Goal: Information Seeking & Learning: Check status

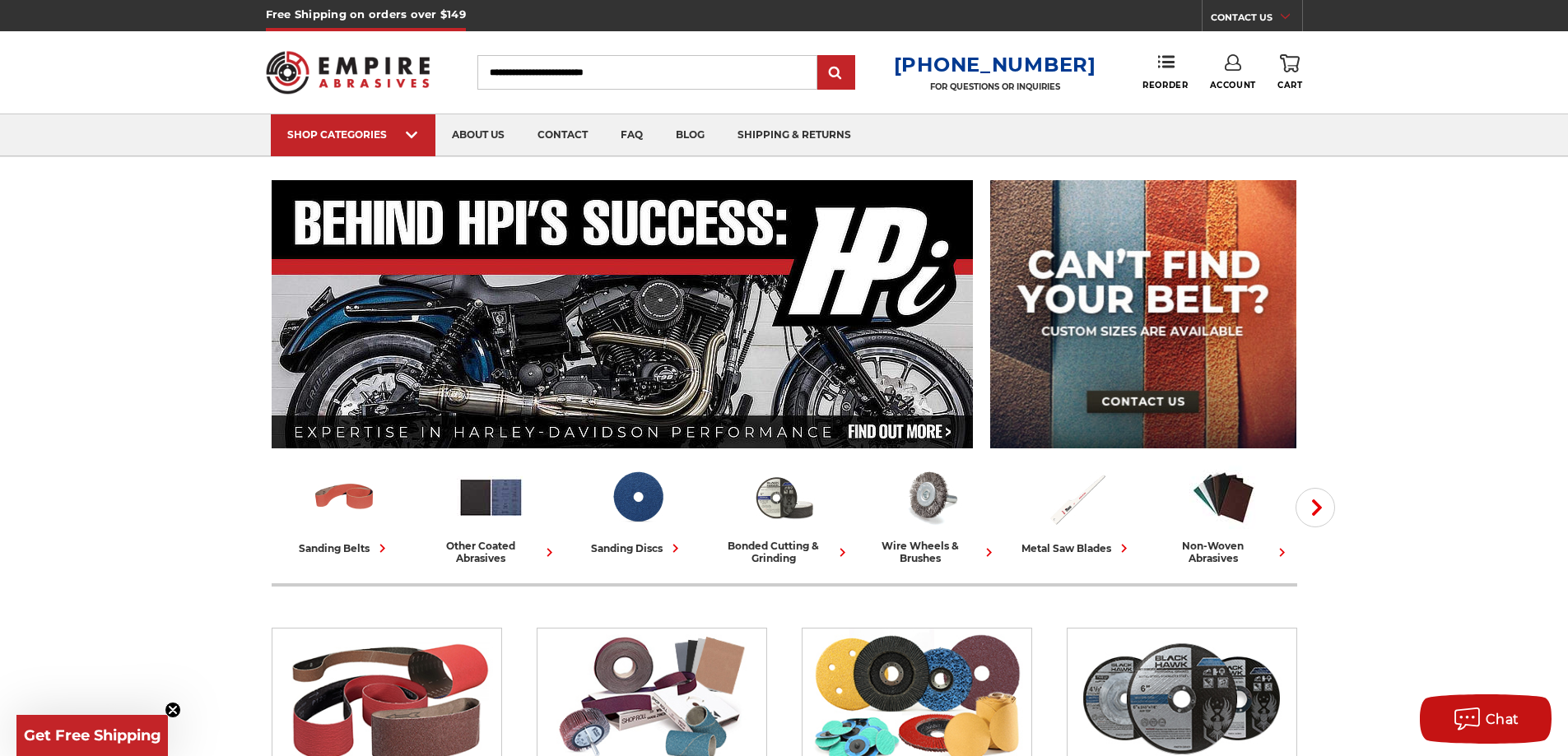
click at [1219, 75] on link "Account" at bounding box center [1233, 72] width 46 height 37
click at [1228, 115] on link "Account" at bounding box center [1232, 107] width 118 height 32
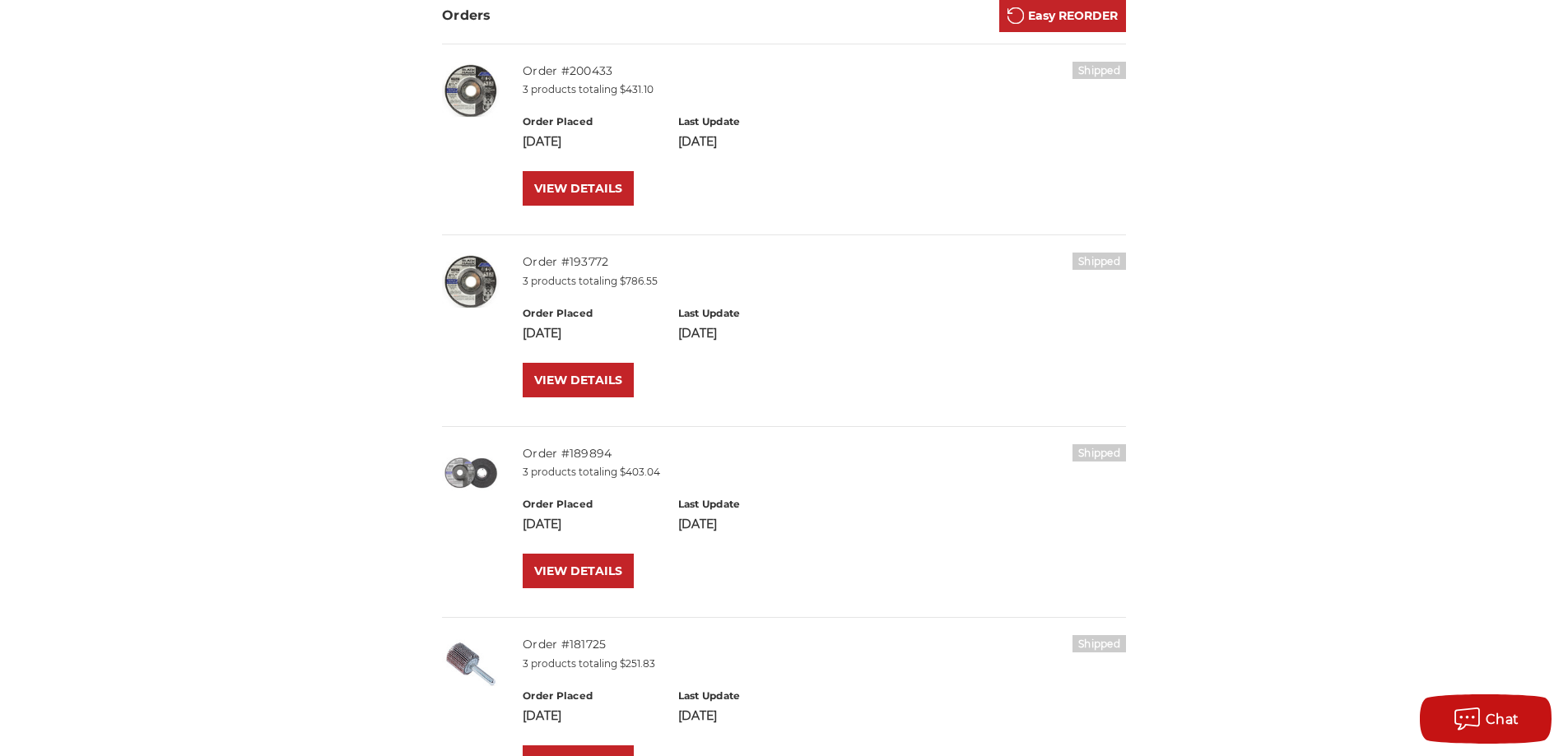
scroll to position [247, 0]
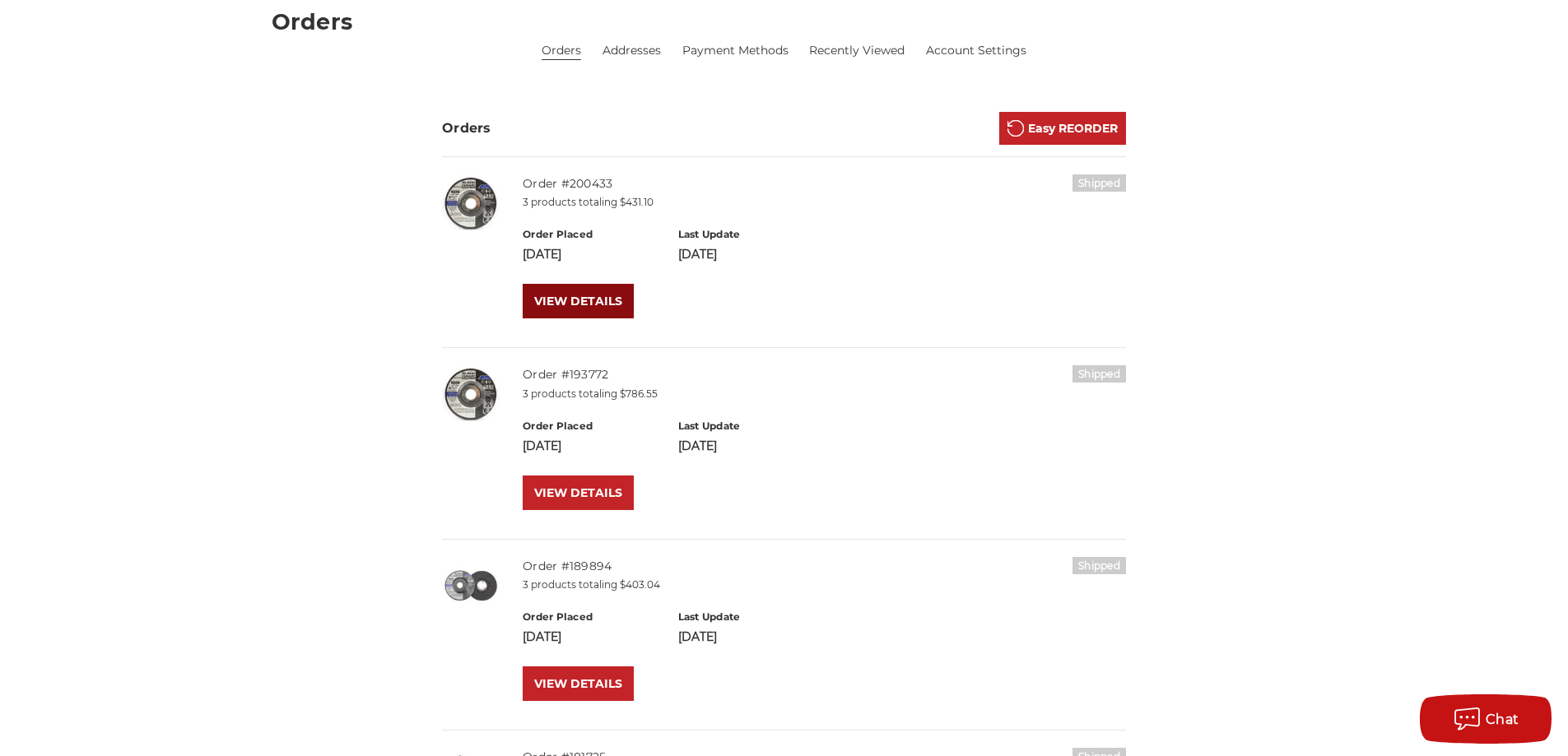
click at [592, 298] on link "VIEW DETAILS" at bounding box center [578, 301] width 111 height 35
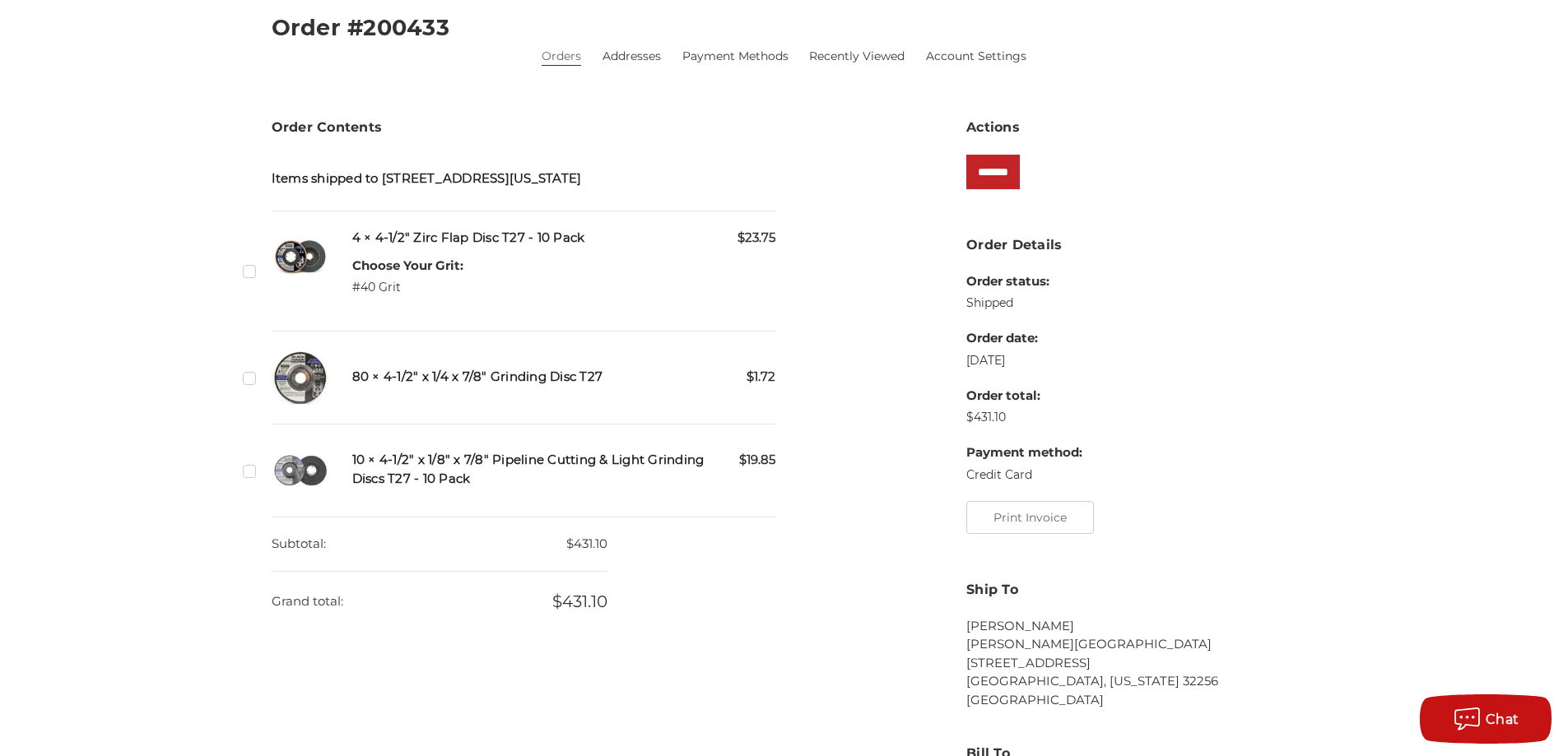
scroll to position [247, 0]
